Goal: Obtain resource: Download file/media

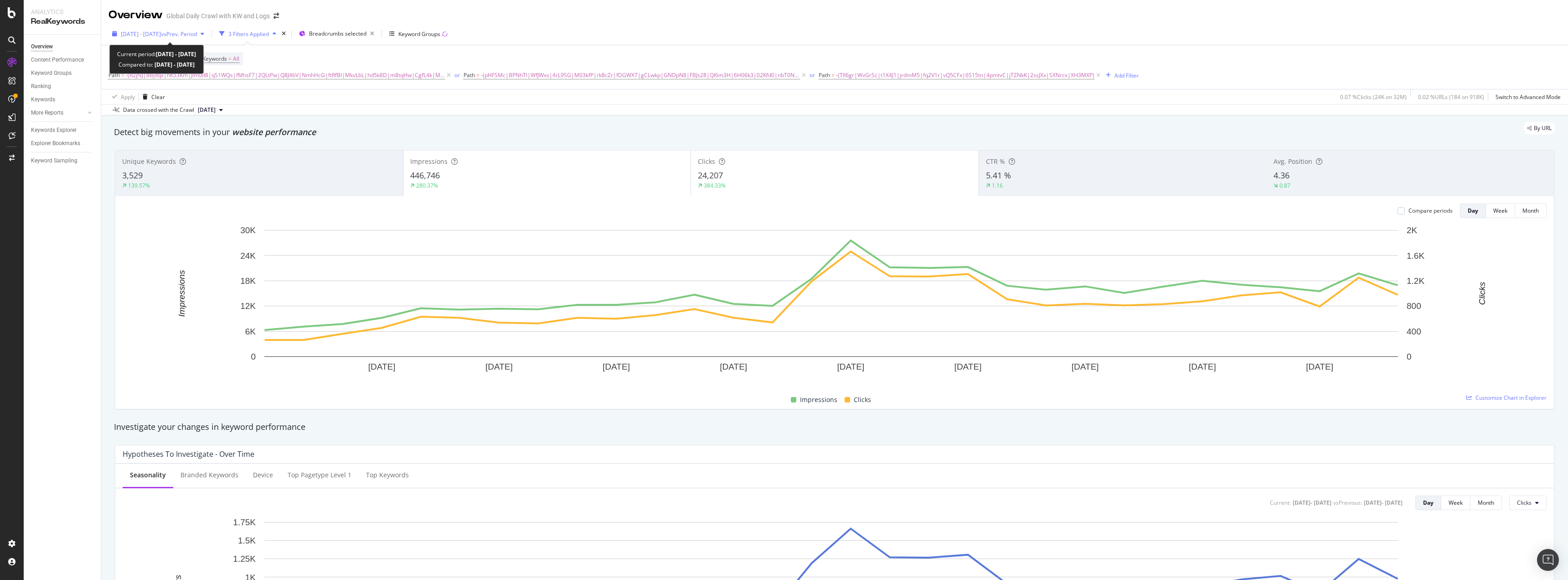
click at [197, 31] on span "vs Prev. Period" at bounding box center [179, 33] width 36 height 8
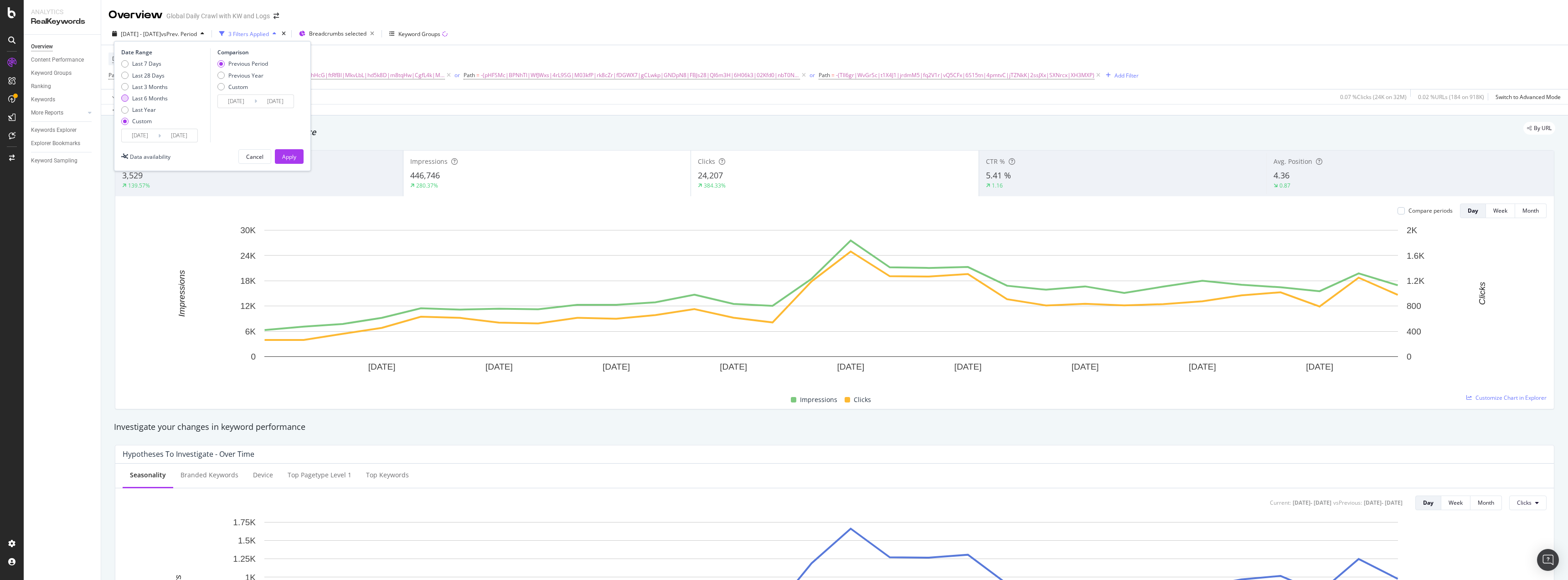
click at [124, 100] on div "Last 6 Months" at bounding box center [125, 98] width 7 height 7
type input "[DATE]"
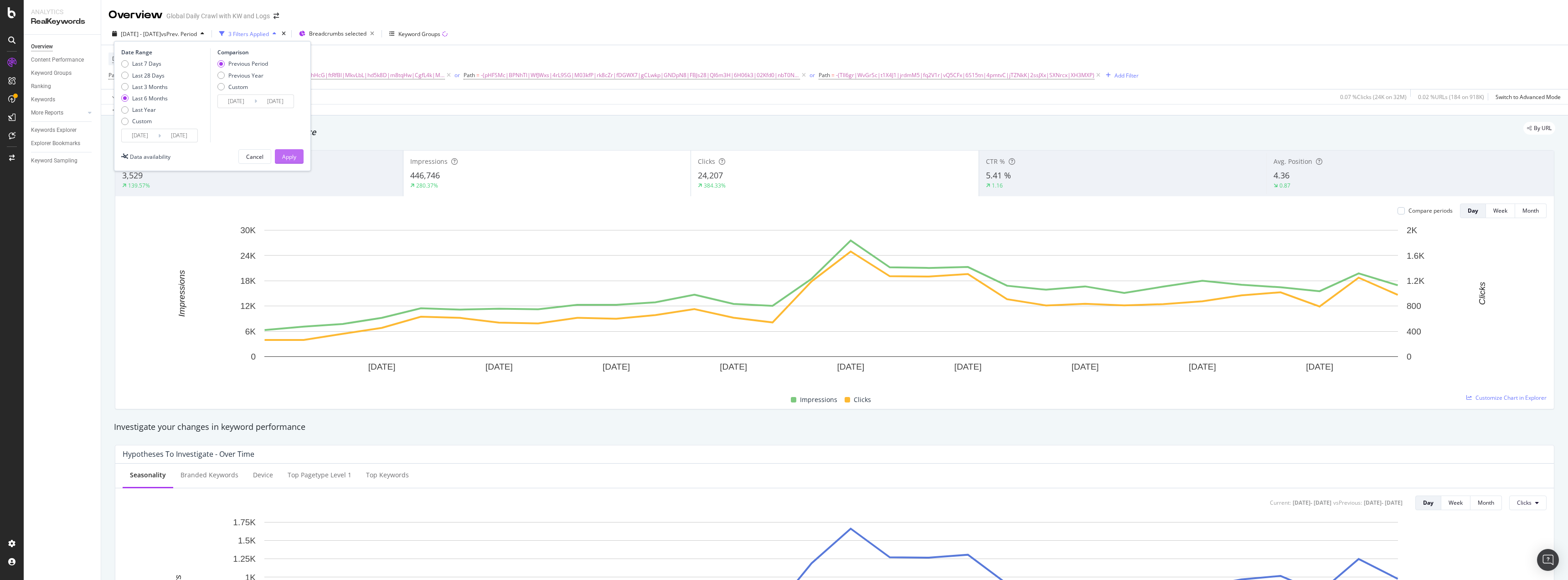
click at [290, 160] on div "Apply" at bounding box center [290, 156] width 14 height 8
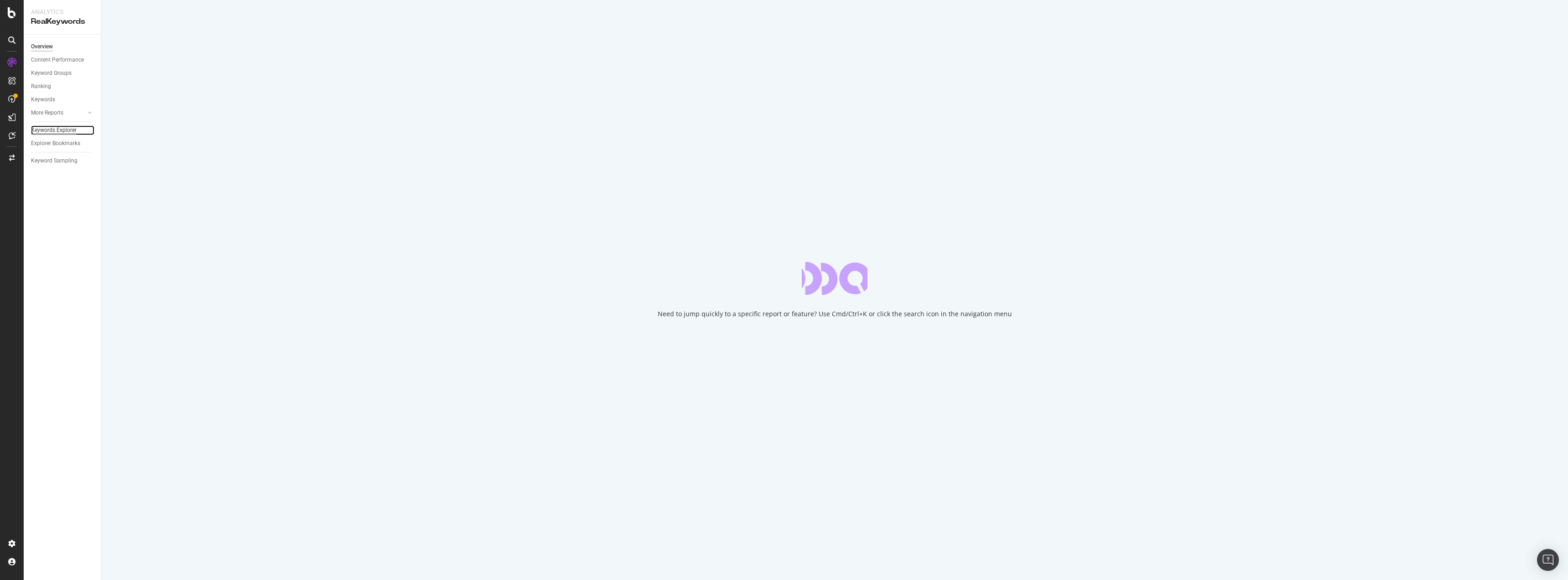
click at [44, 126] on div "Keywords Explorer" at bounding box center [53, 129] width 46 height 10
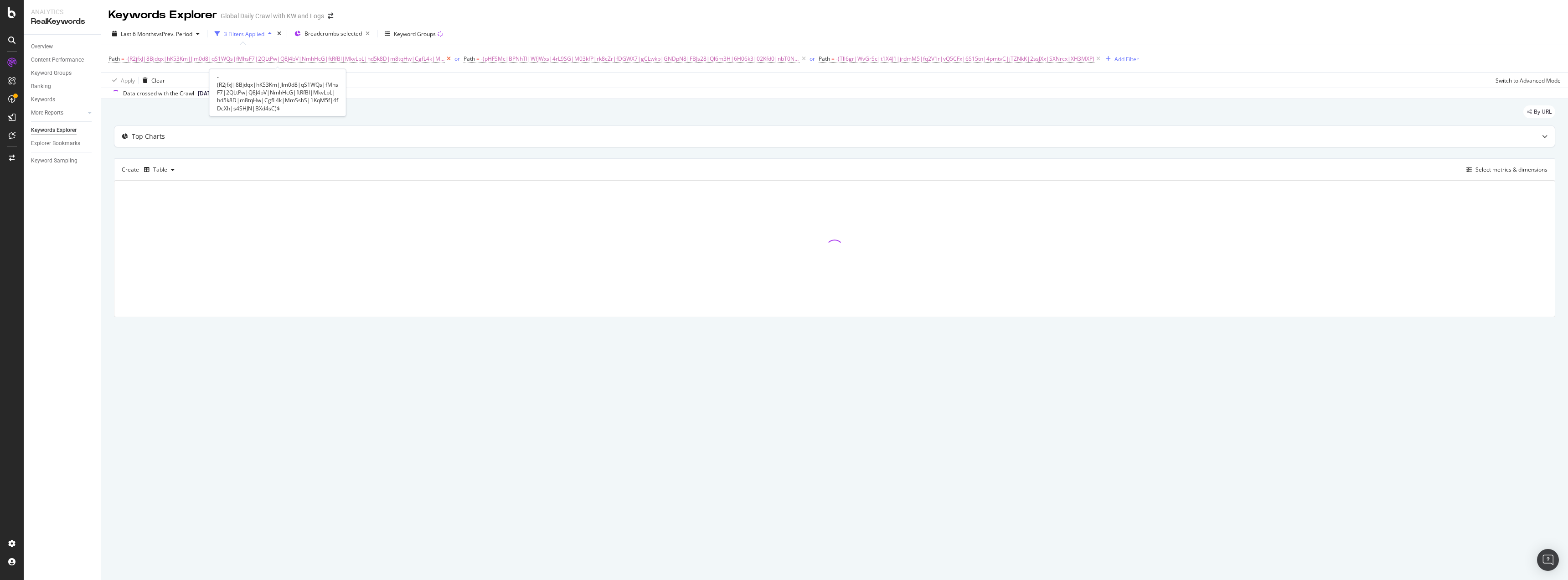
click at [445, 58] on icon at bounding box center [449, 58] width 8 height 9
click at [445, 58] on div "Path = -(Tll6gr|WvGrSc|t1X4J1|jrdmM5|fq2V1r|vQ5CFx|6S15tn|4pmtvC|jTZNkK|2ssJXx|…" at bounding box center [835, 58] width 1453 height 27
click at [386, 62] on icon at bounding box center [388, 58] width 8 height 9
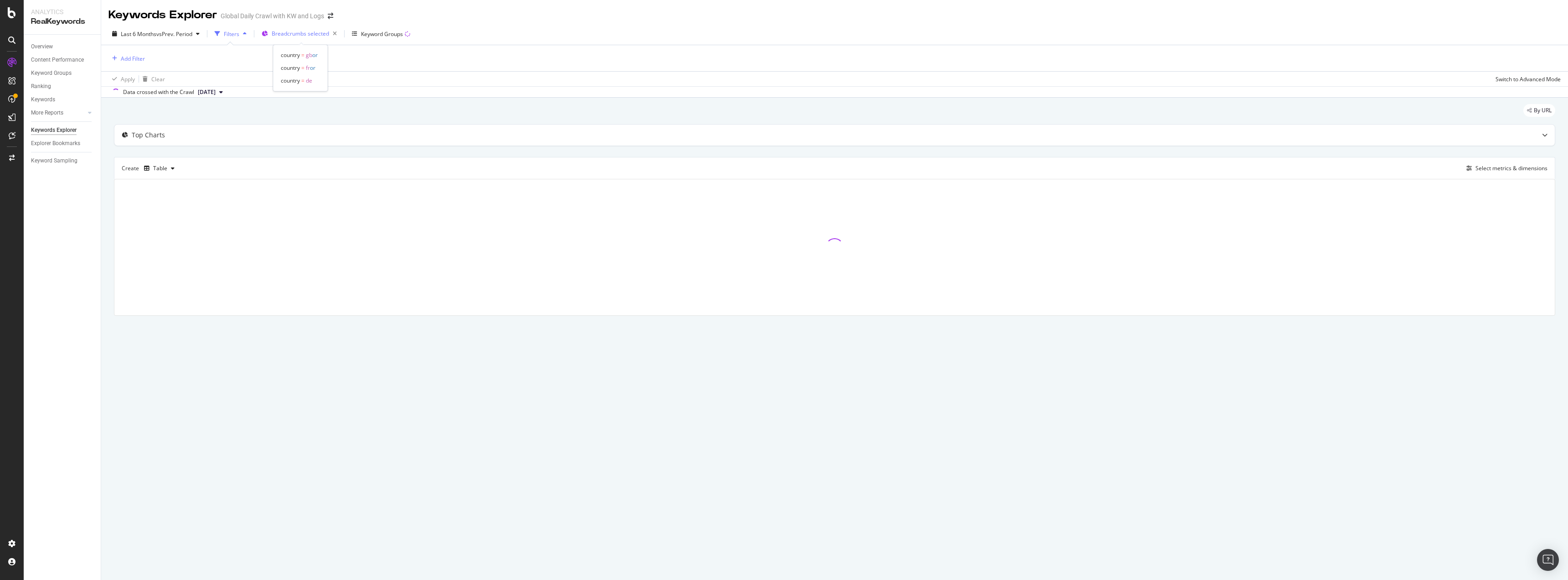
click at [278, 35] on span "Breadcrumbs selected" at bounding box center [300, 33] width 58 height 8
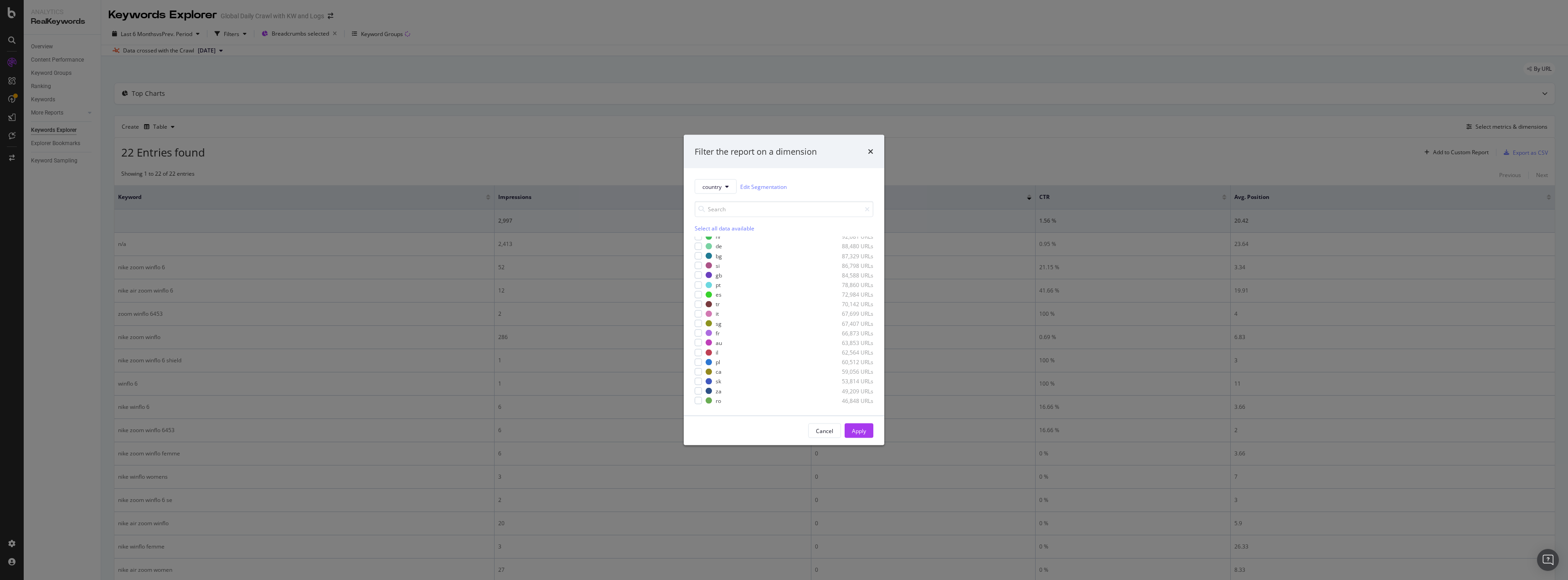
scroll to position [183, 0]
click at [698, 293] on div "modal" at bounding box center [699, 291] width 7 height 7
click at [698, 312] on div "modal" at bounding box center [699, 312] width 7 height 7
click at [699, 371] on div "modal" at bounding box center [699, 370] width 7 height 7
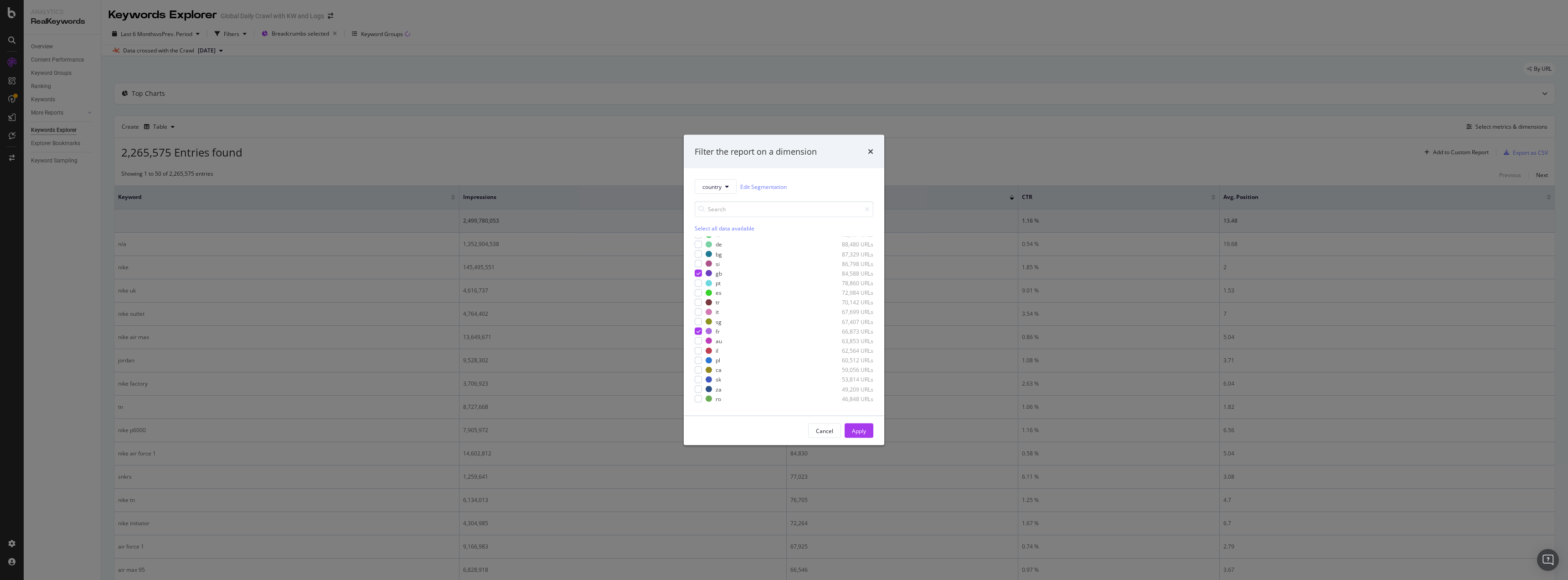
scroll to position [99, 0]
click at [699, 355] on div "modal" at bounding box center [699, 356] width 7 height 7
click at [699, 344] on div "modal" at bounding box center [699, 344] width 7 height 7
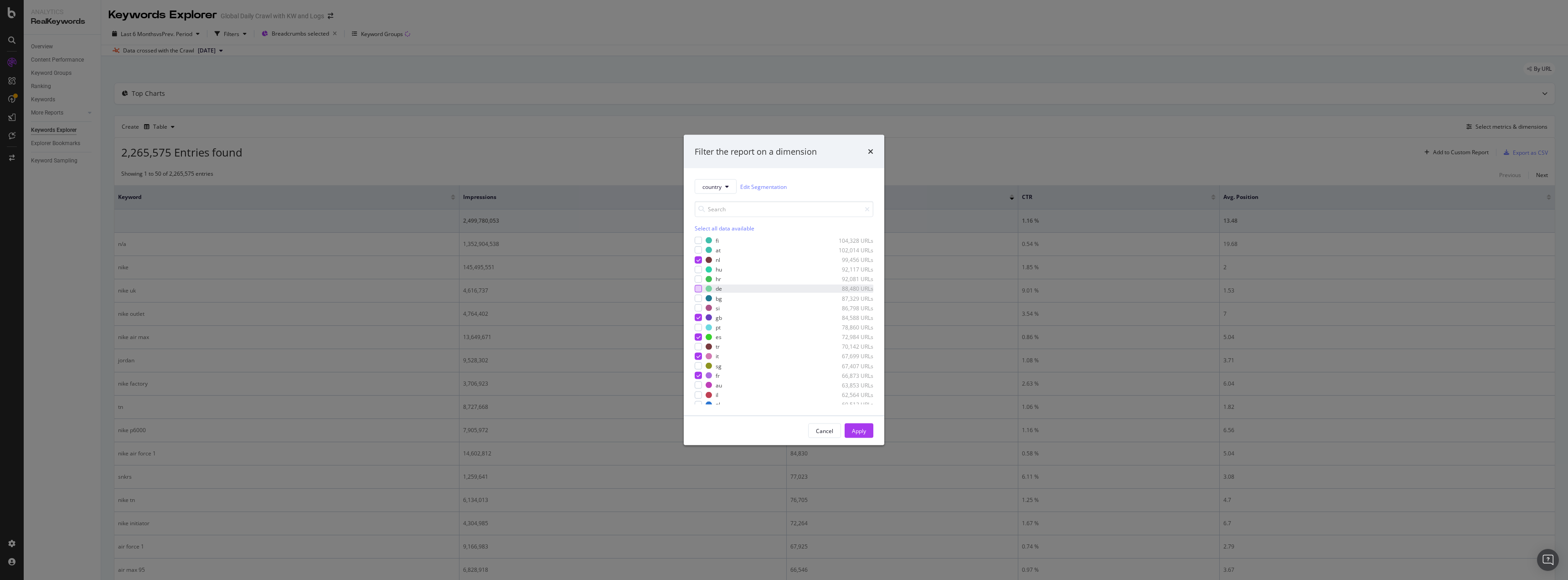
click at [699, 290] on div "modal" at bounding box center [699, 289] width 7 height 7
click at [856, 427] on div "Apply" at bounding box center [860, 430] width 14 height 8
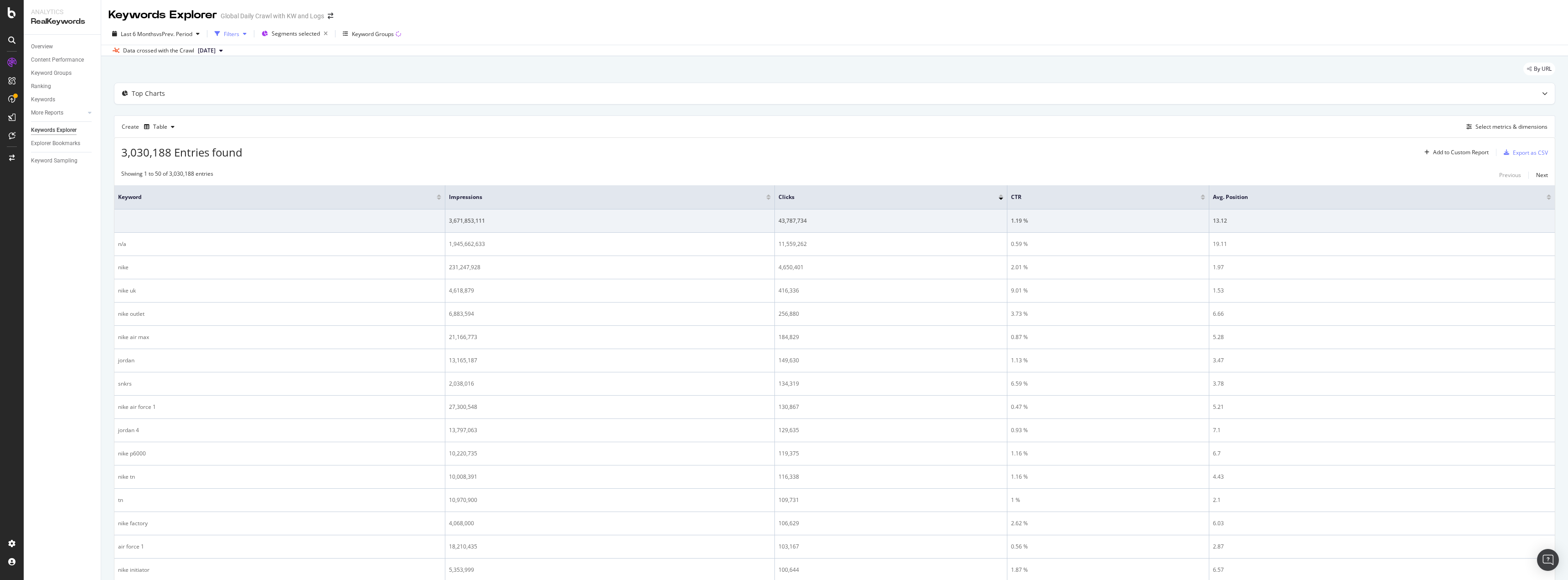
click at [236, 36] on div "Filters" at bounding box center [231, 33] width 15 height 8
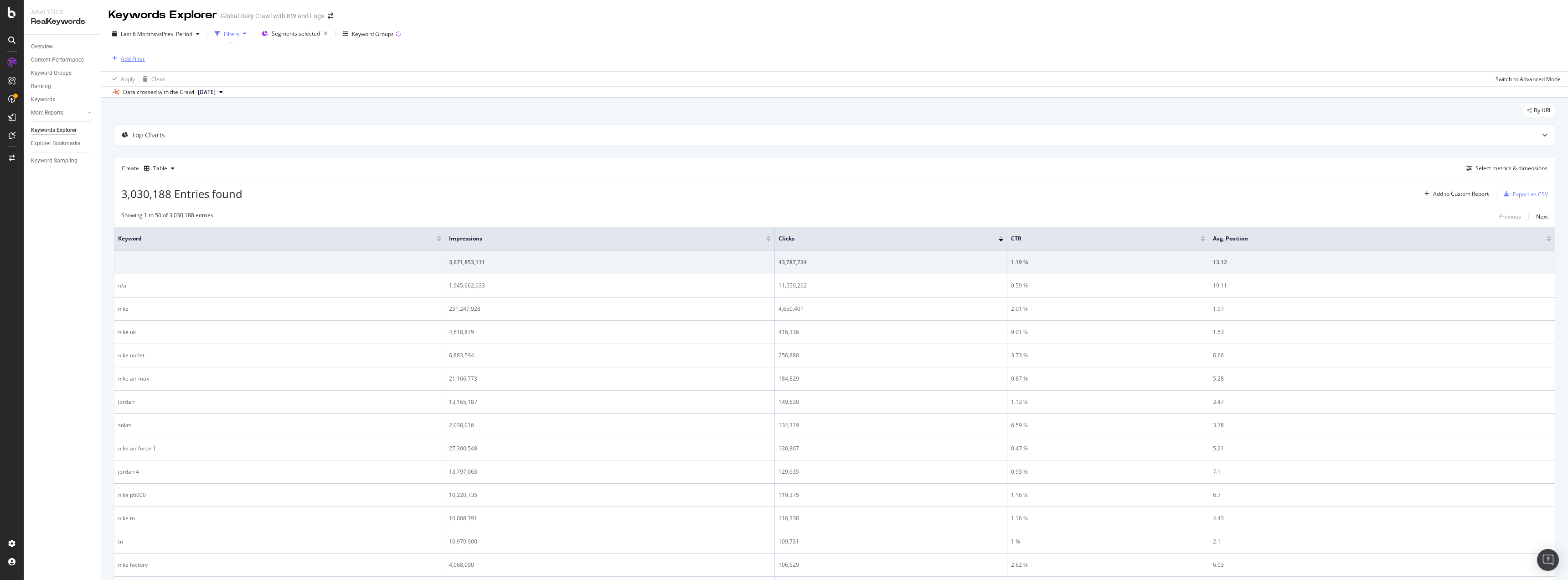
click at [137, 55] on div "Add Filter" at bounding box center [132, 58] width 24 height 8
click at [157, 154] on div "Full URL" at bounding box center [188, 155] width 156 height 11
click at [164, 95] on input "text" at bounding box center [166, 97] width 100 height 14
click at [130, 82] on span "Contains" at bounding box center [128, 81] width 22 height 8
click at [140, 83] on icon at bounding box center [142, 81] width 6 height 5
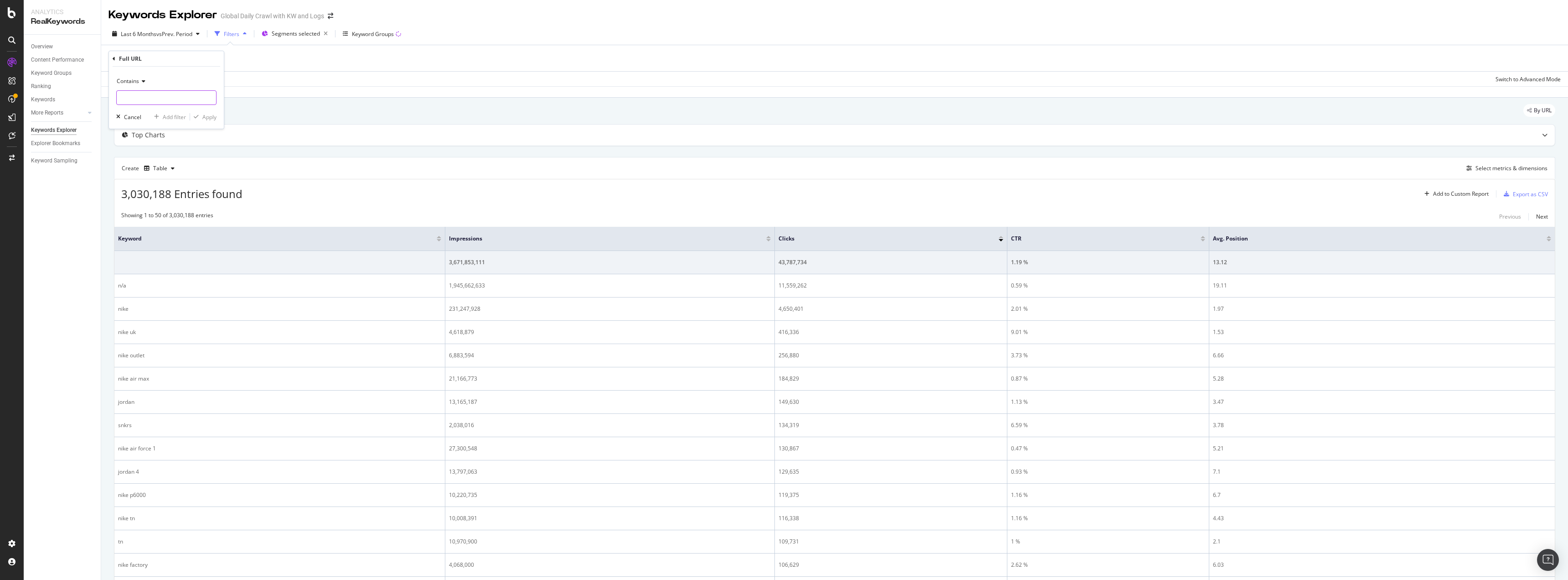
click at [139, 97] on input "text" at bounding box center [166, 97] width 100 height 14
paste input "40qgmz5e1x6"
type input "40qgmz5e1x6"
click at [214, 118] on div "Apply" at bounding box center [209, 117] width 14 height 8
click at [162, 39] on div "Last 6 Months vs Prev. Period" at bounding box center [156, 33] width 94 height 13
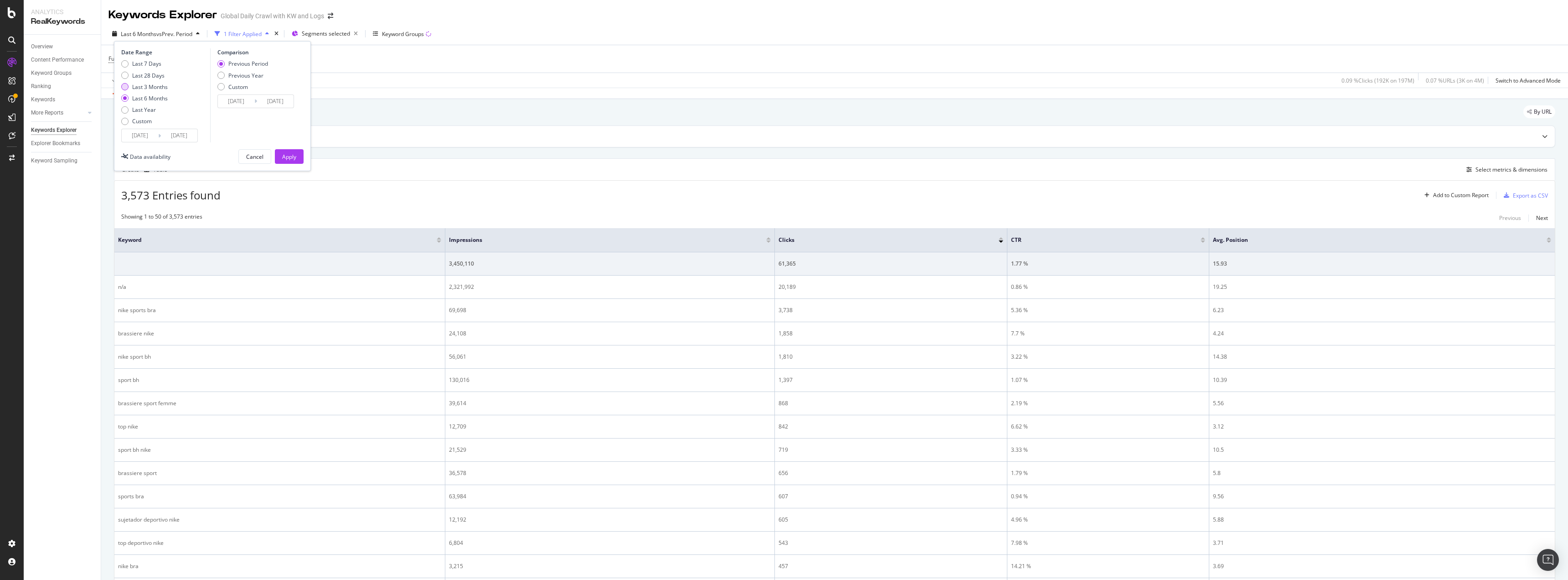
click at [126, 85] on div "Last 3 Months" at bounding box center [125, 86] width 7 height 7
type input "[DATE]"
click at [291, 153] on div "Apply" at bounding box center [290, 156] width 14 height 8
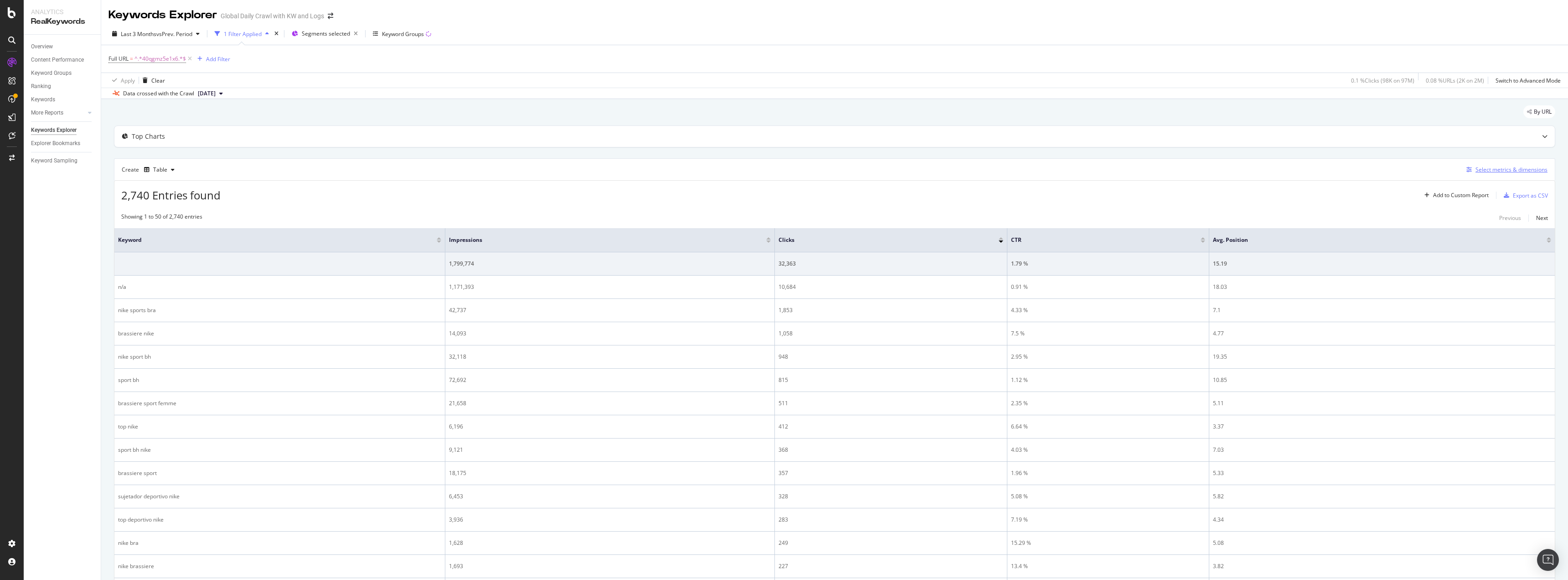
click at [1490, 169] on div "Select metrics & dimensions" at bounding box center [1512, 169] width 72 height 8
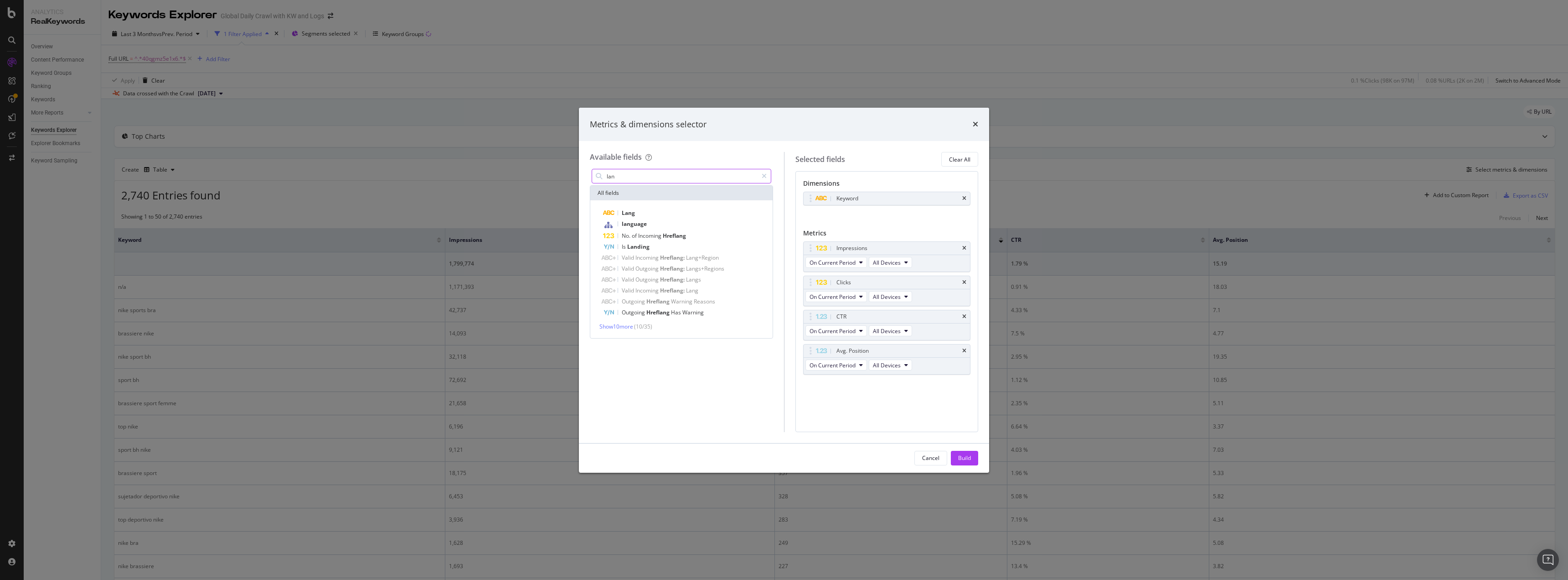
click at [630, 180] on input "lan" at bounding box center [682, 175] width 152 height 13
click at [630, 177] on input "doma" at bounding box center [682, 175] width 152 height 13
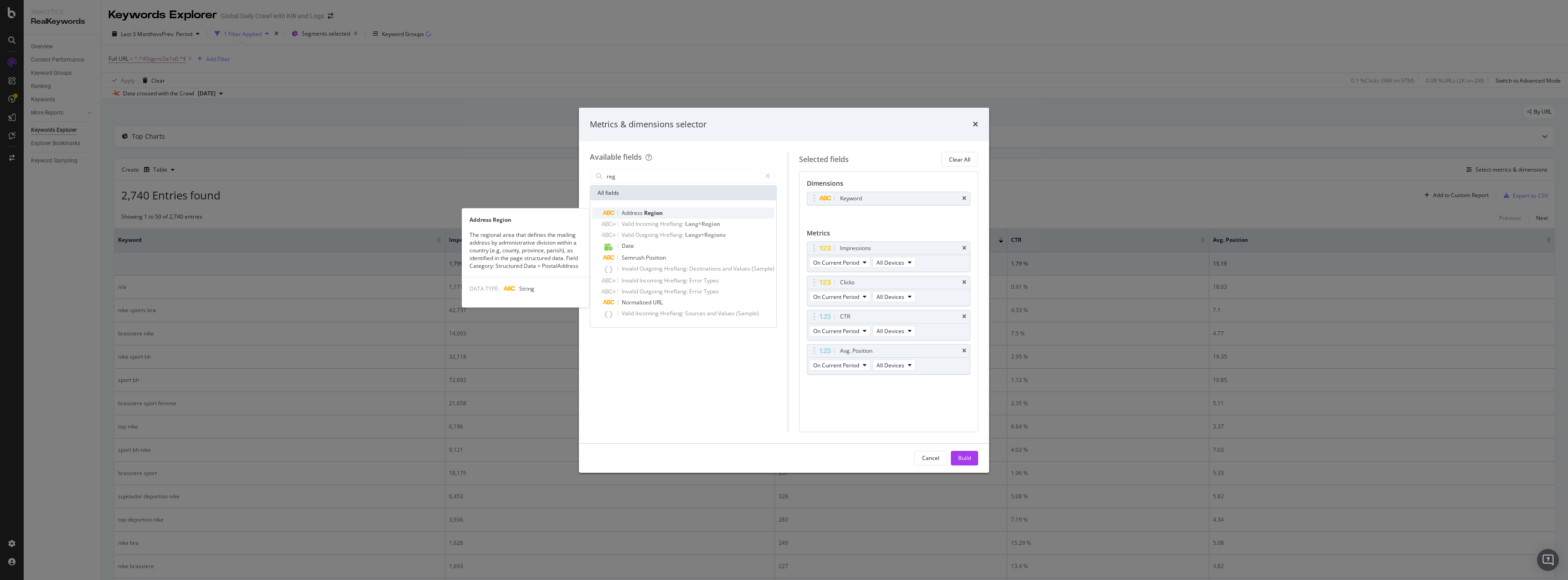
type input "reg"
click at [628, 208] on div "Address Region" at bounding box center [689, 213] width 172 height 11
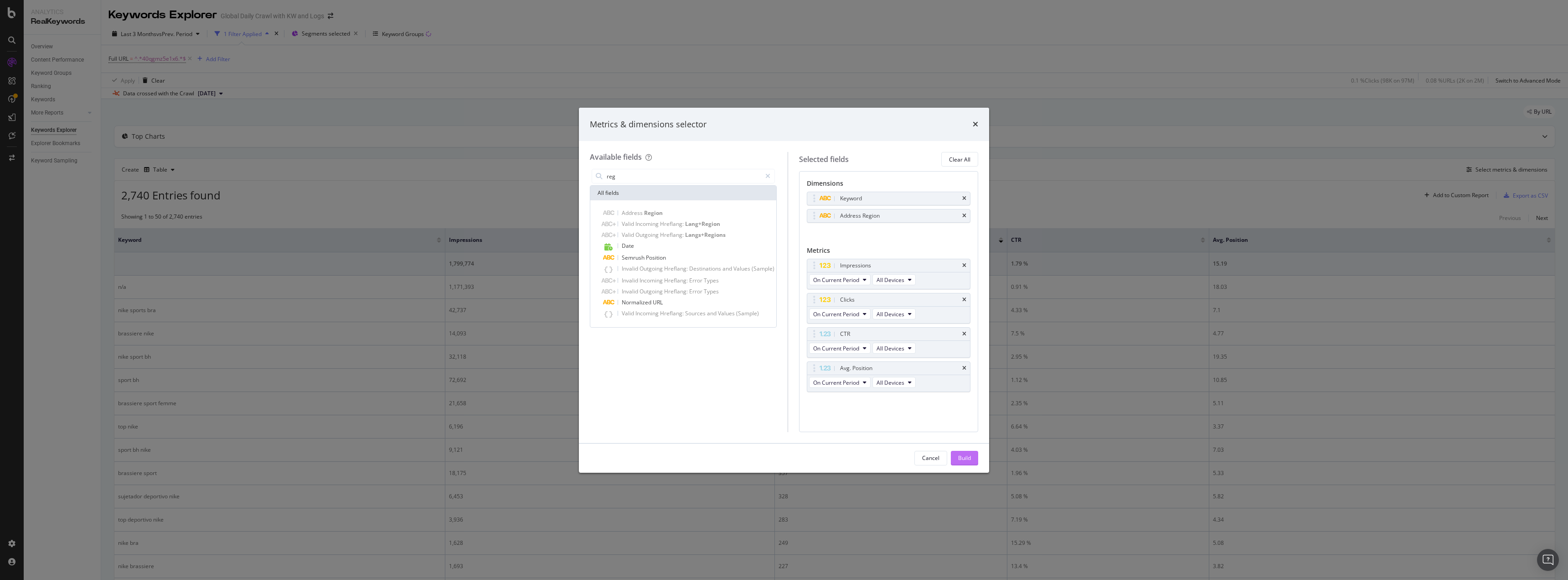
click at [968, 465] on button "Build" at bounding box center [965, 458] width 27 height 14
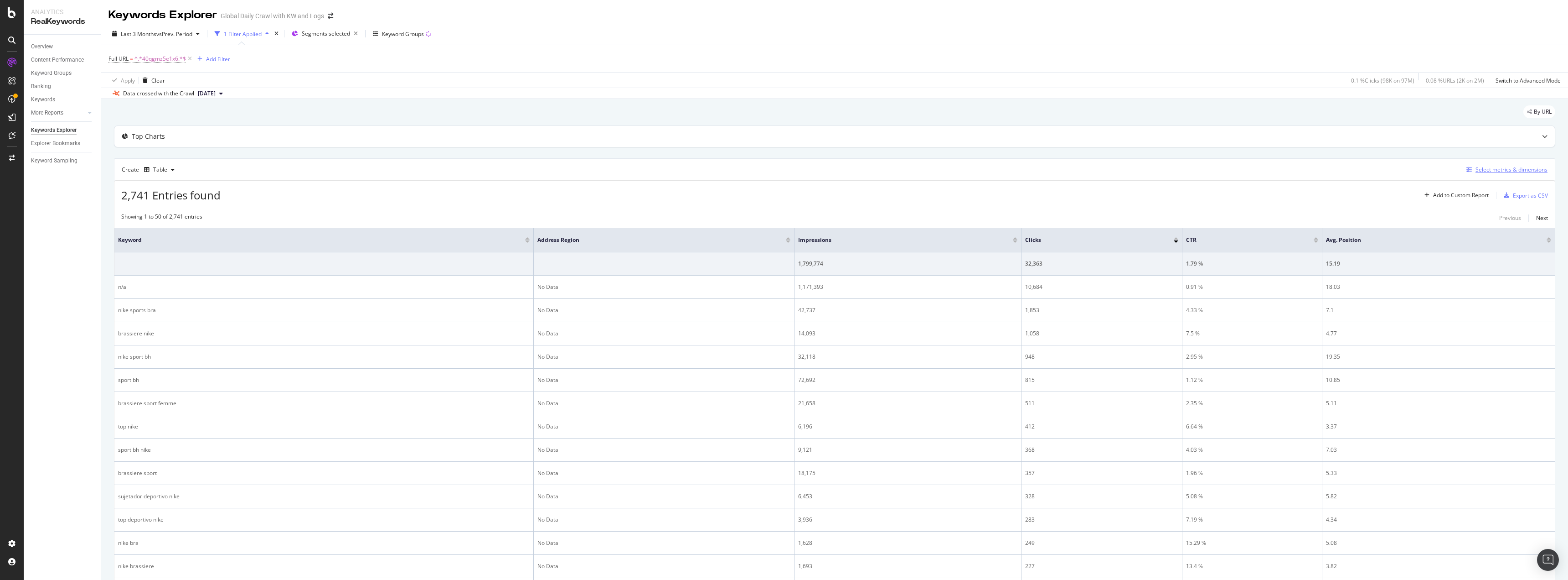
click at [1495, 165] on div "Select metrics & dimensions" at bounding box center [1505, 169] width 85 height 10
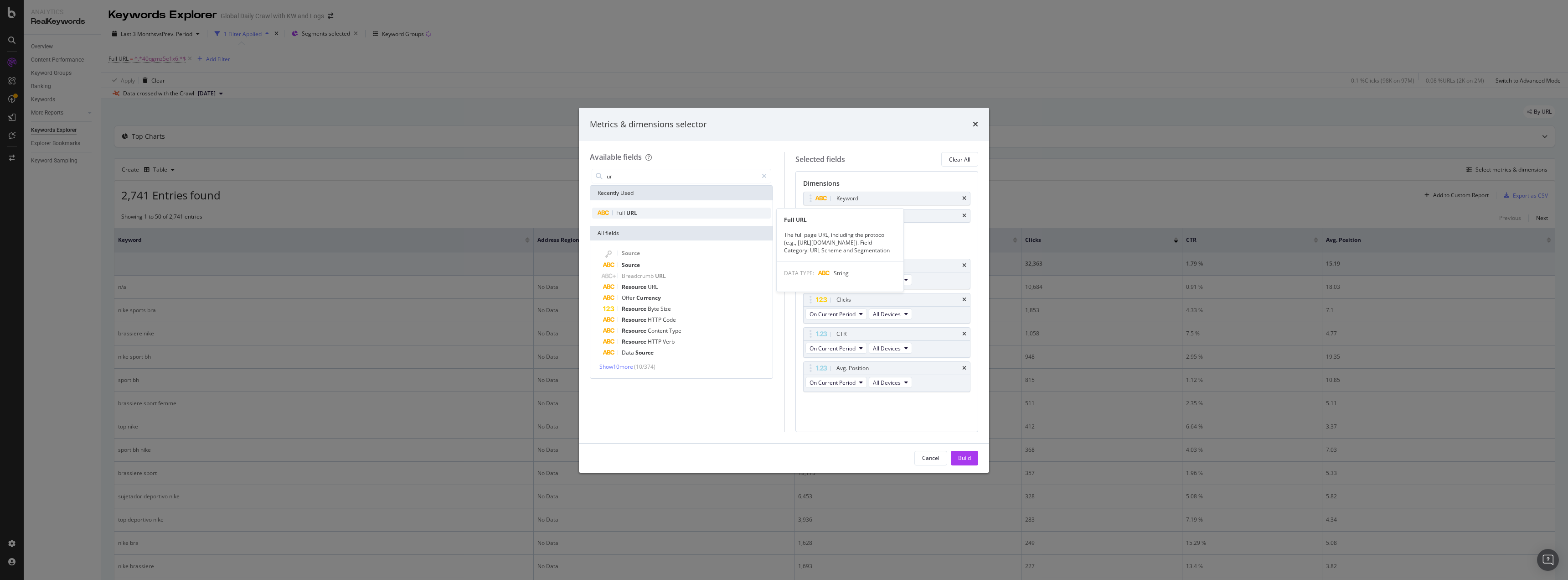
type input "ur"
click at [652, 216] on div "Full URL" at bounding box center [682, 213] width 179 height 11
click at [960, 214] on div "Address Region" at bounding box center [887, 216] width 167 height 13
click at [963, 213] on icon "times" at bounding box center [965, 216] width 4 height 5
click at [958, 459] on div "Build" at bounding box center [965, 458] width 13 height 8
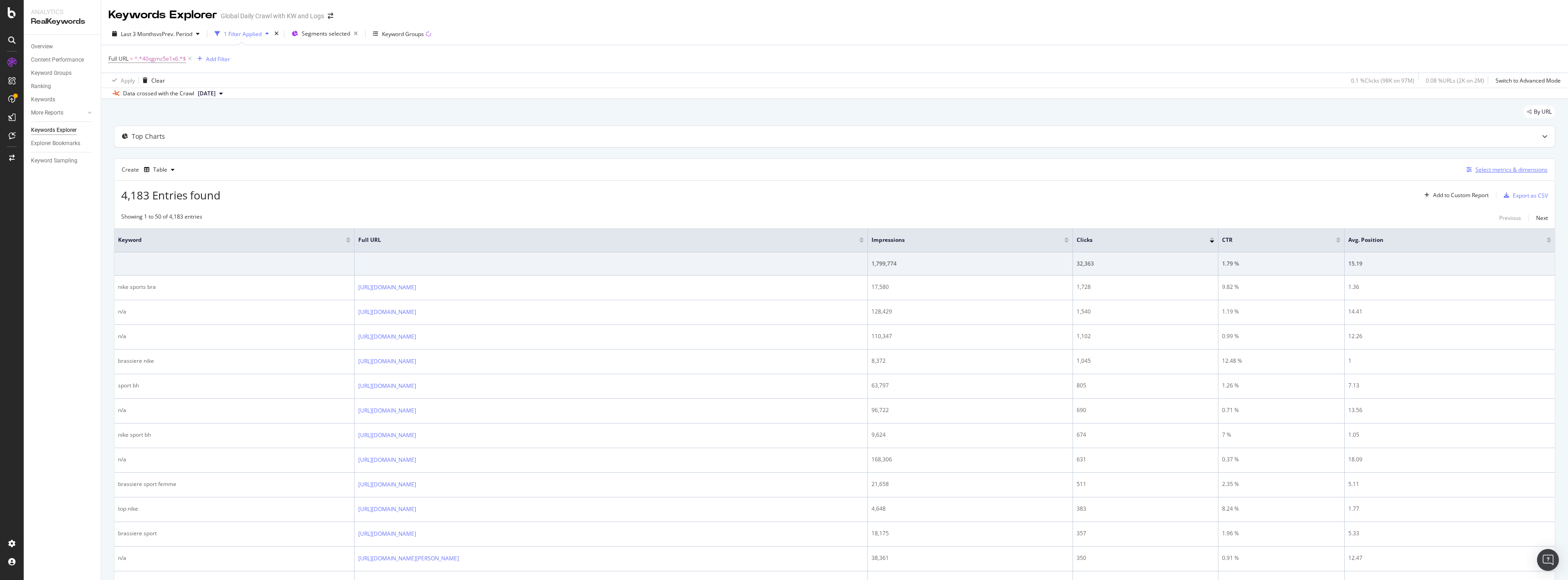
click at [1505, 170] on div "Select metrics & dimensions" at bounding box center [1512, 169] width 72 height 8
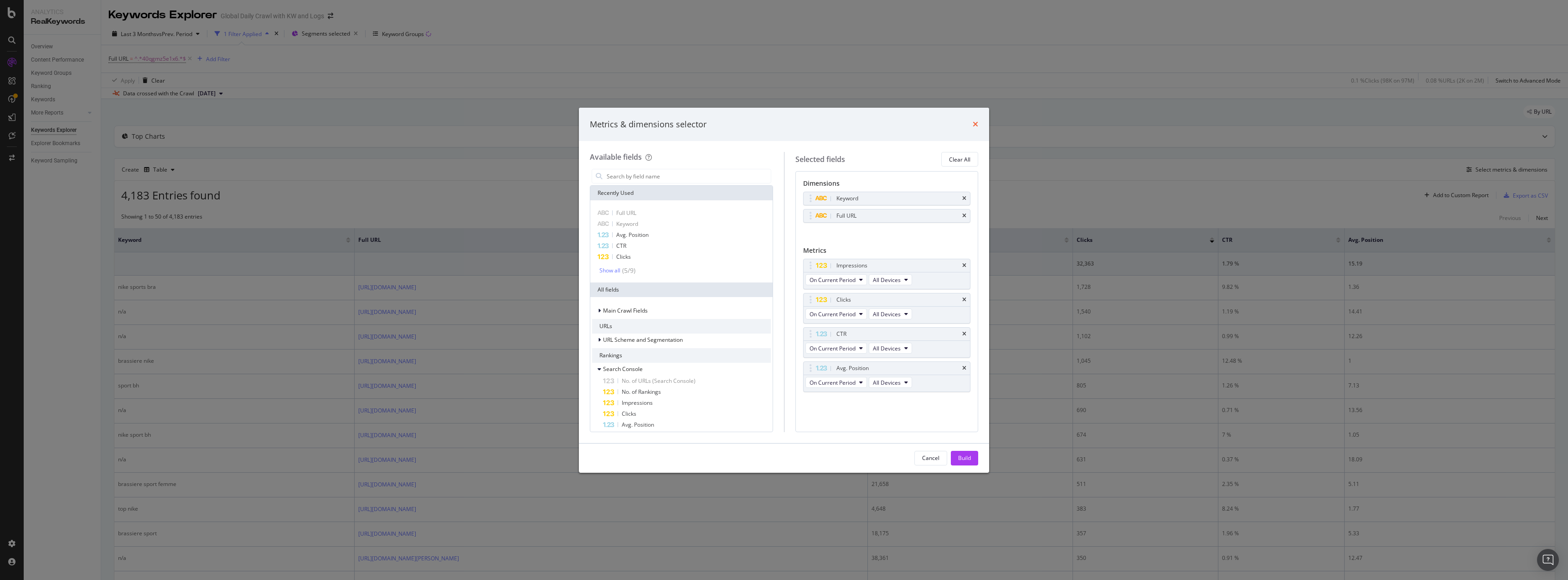
click at [976, 126] on icon "times" at bounding box center [976, 124] width 5 height 7
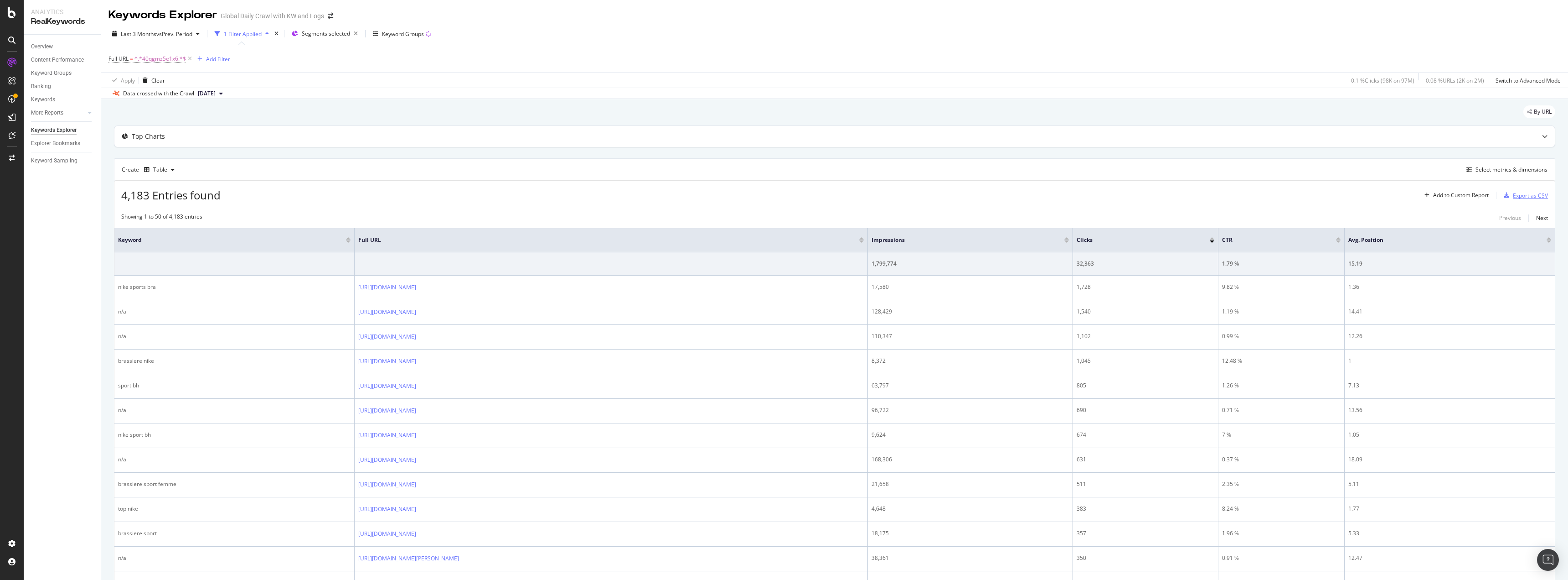
click at [1504, 196] on div "button" at bounding box center [1507, 195] width 13 height 5
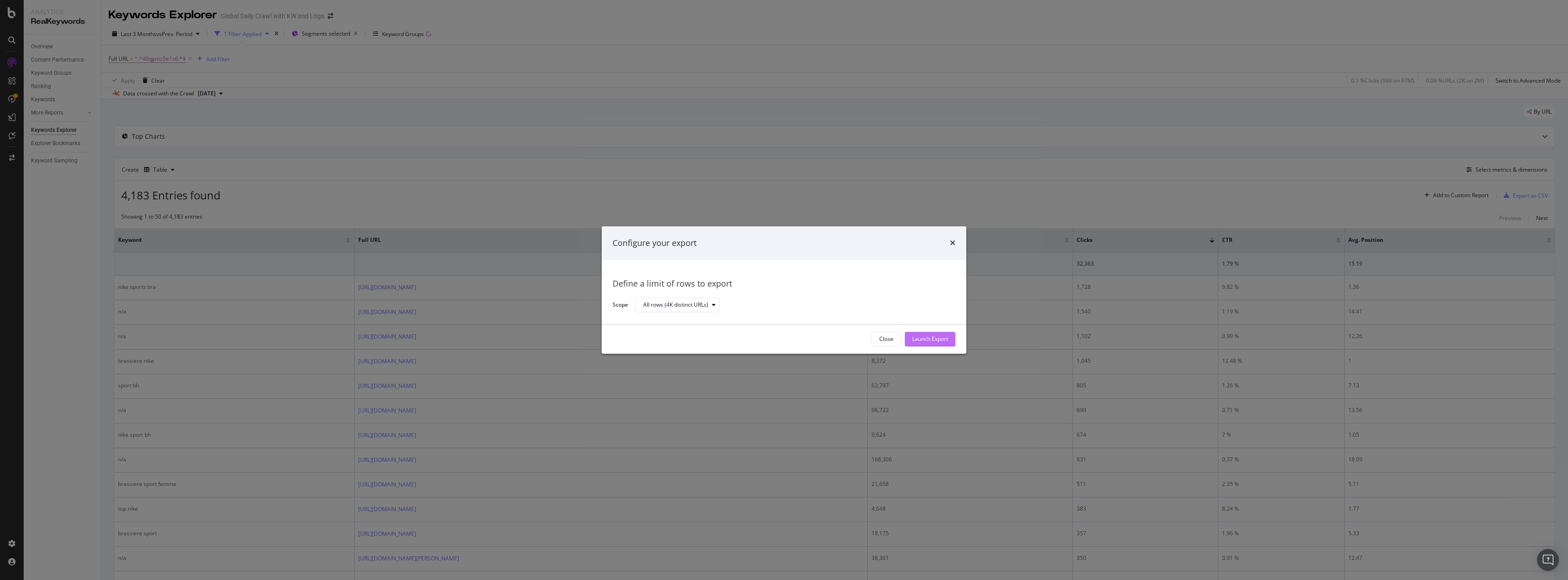
click at [922, 336] on div "Launch Export" at bounding box center [931, 339] width 36 height 8
